Goal: Task Accomplishment & Management: Use online tool/utility

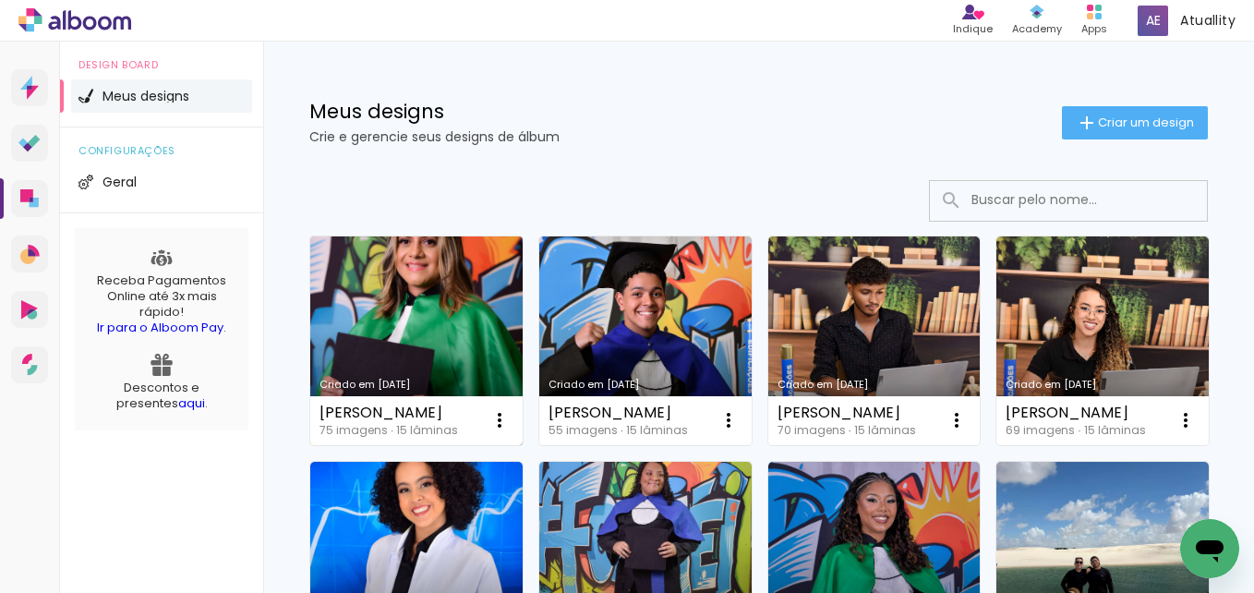
click at [418, 357] on link "Criado em [DATE]" at bounding box center [416, 340] width 212 height 209
